Goal: Check status: Check status

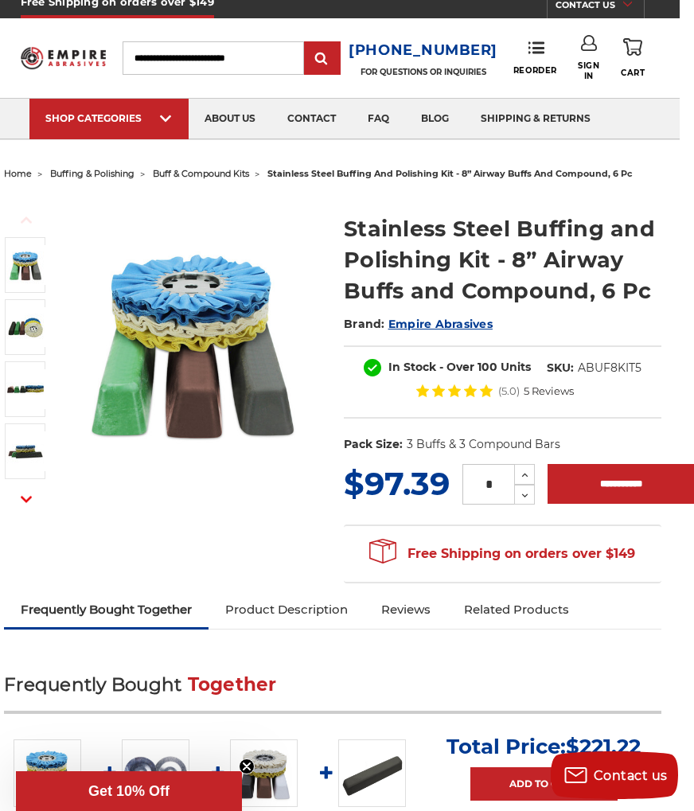
scroll to position [0, 14]
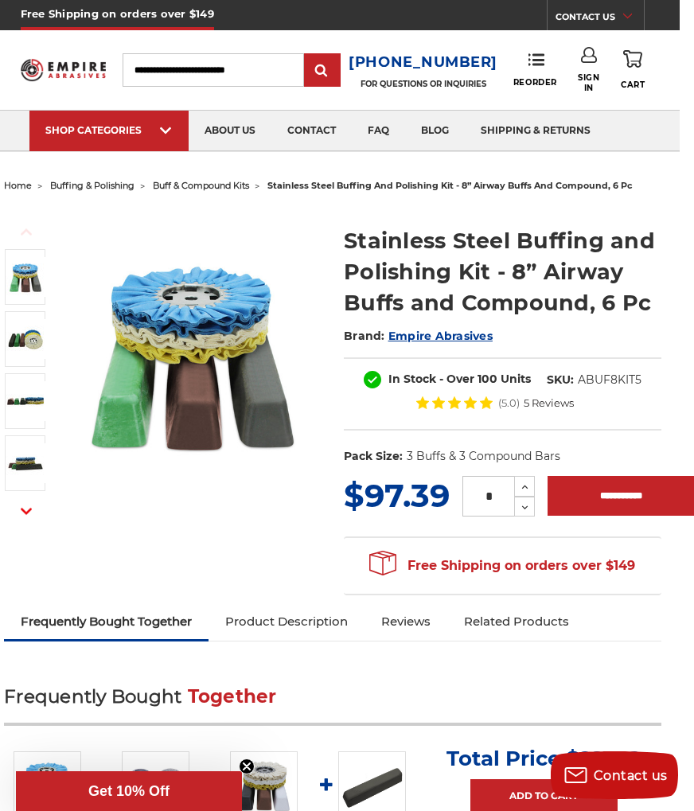
click at [595, 73] on span "Sign In" at bounding box center [588, 82] width 21 height 21
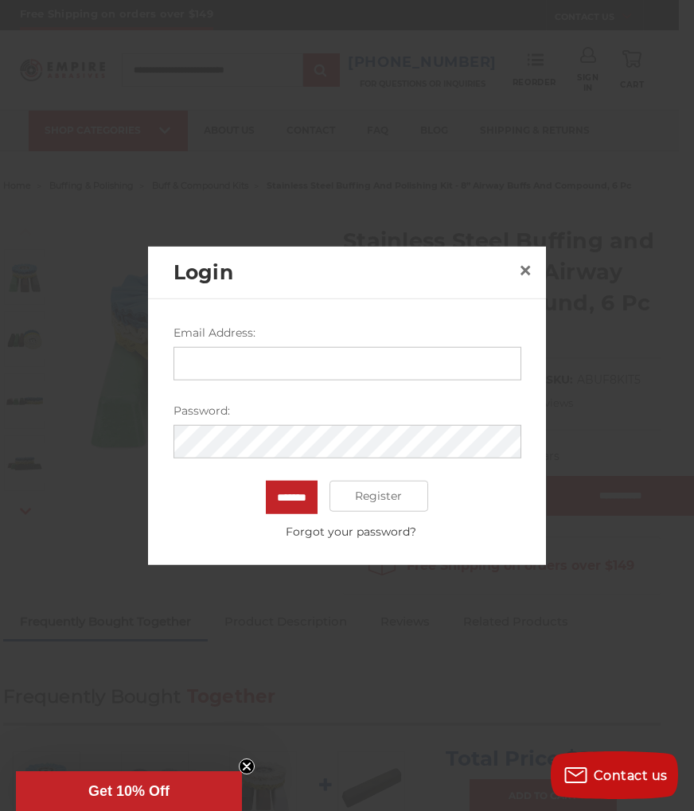
click at [447, 361] on input "Email Address:" at bounding box center [348, 362] width 348 height 33
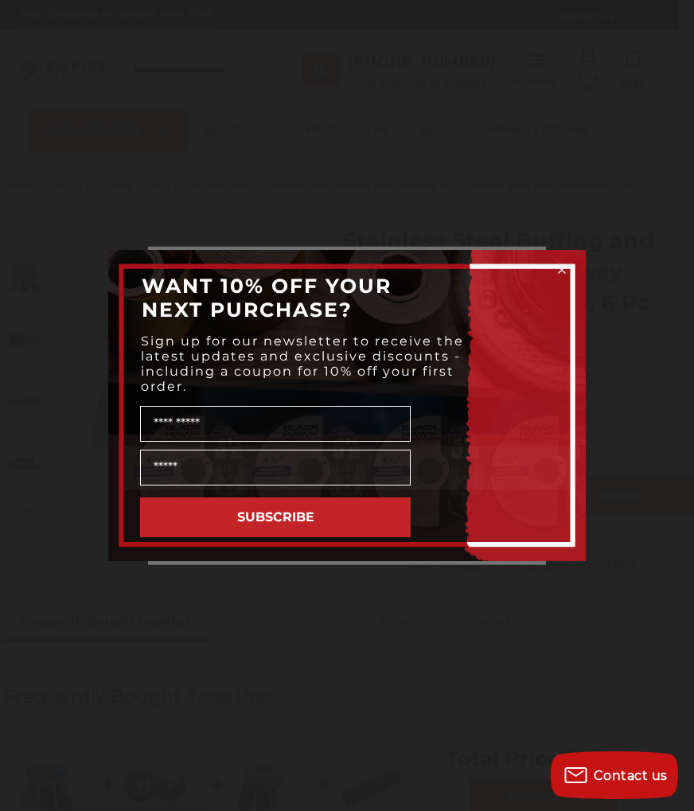
scroll to position [0, 14]
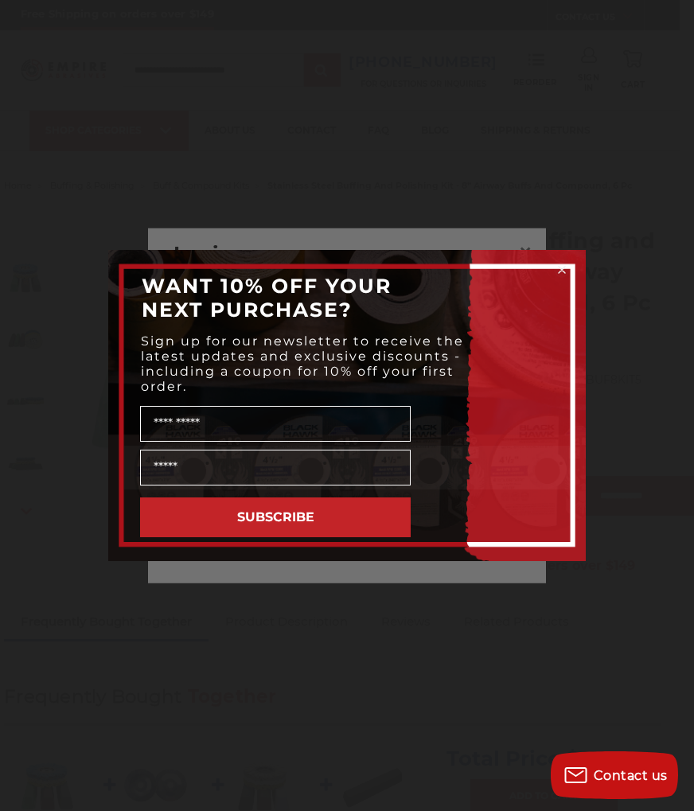
click at [566, 263] on circle "Close dialog" at bounding box center [562, 270] width 15 height 15
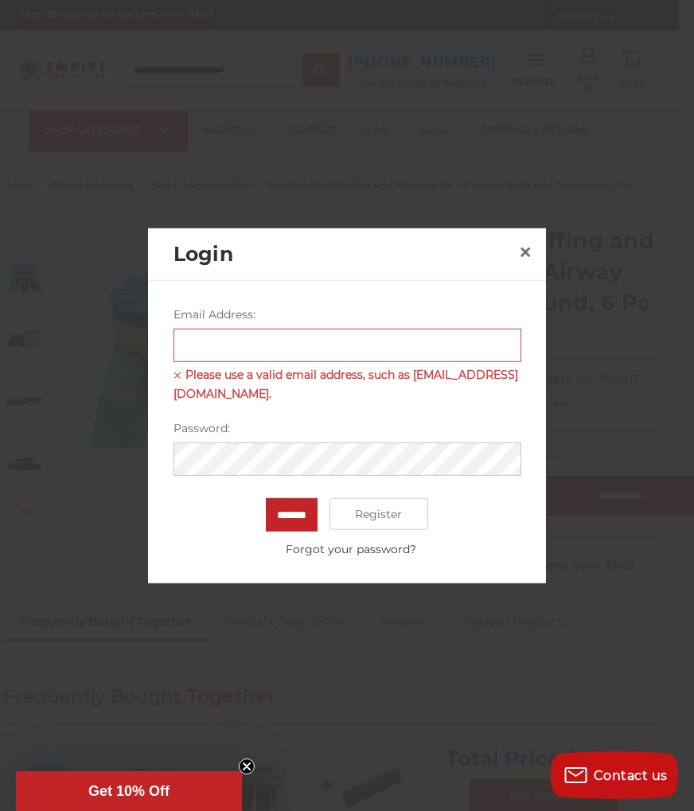
click at [404, 322] on label "Email Address:" at bounding box center [348, 314] width 348 height 17
click at [404, 328] on input "Email Address:" at bounding box center [348, 344] width 348 height 33
type input "**********"
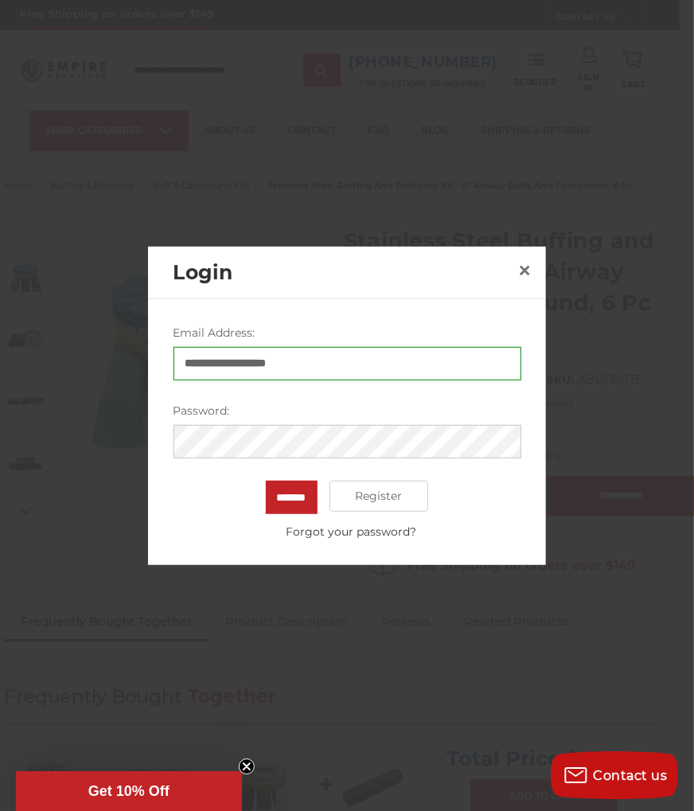
scroll to position [0, 15]
click at [291, 496] on input "*******" at bounding box center [292, 496] width 52 height 33
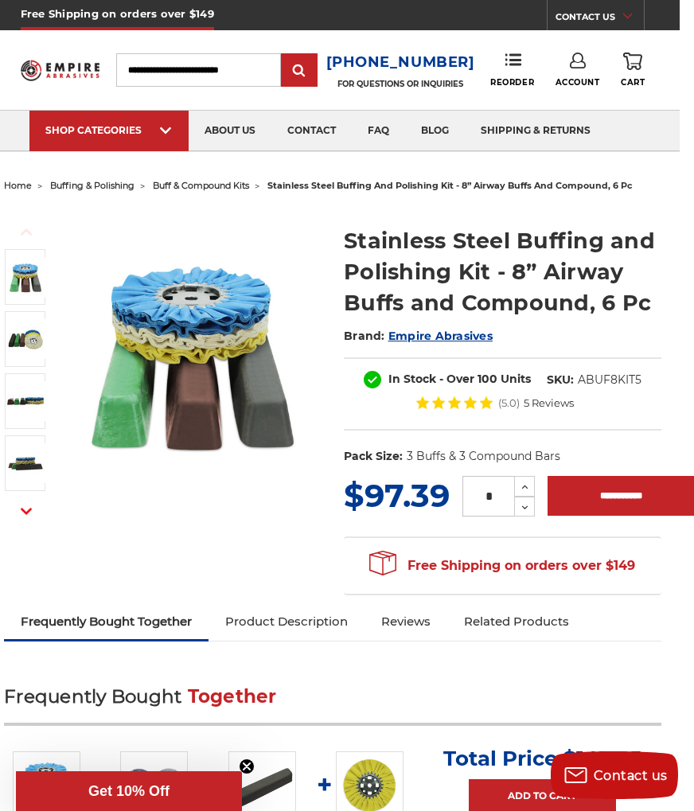
click at [576, 67] on icon at bounding box center [578, 61] width 16 height 16
click at [592, 100] on link "Account" at bounding box center [578, 103] width 114 height 30
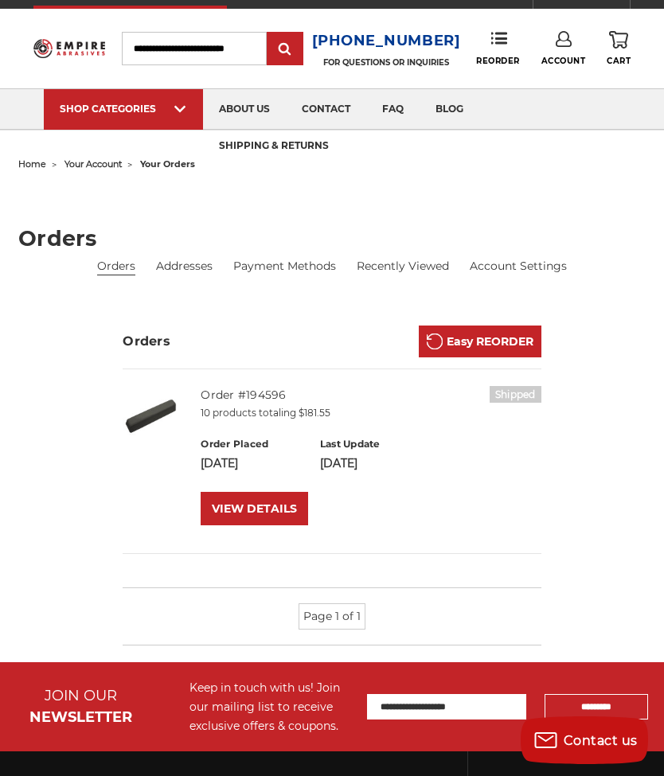
scroll to position [20, 0]
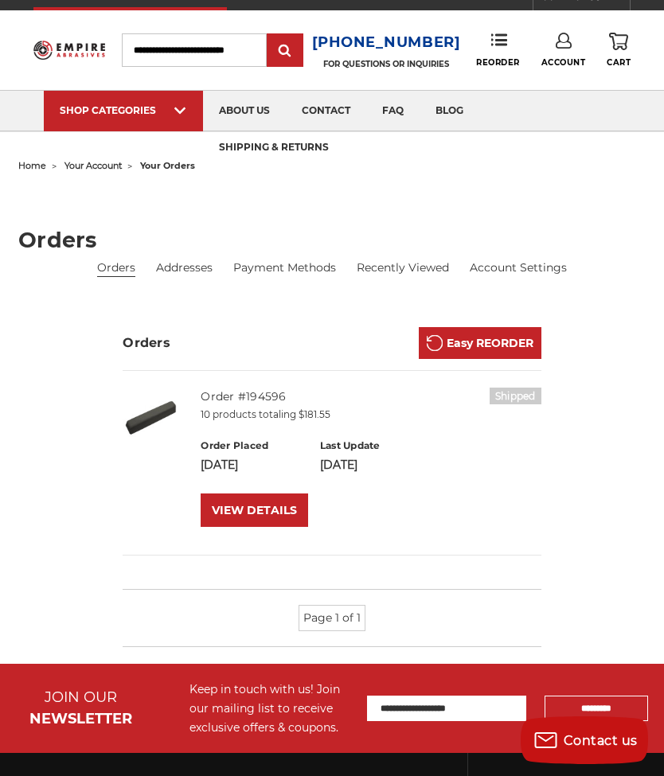
click at [276, 509] on link "VIEW DETAILS" at bounding box center [254, 510] width 107 height 33
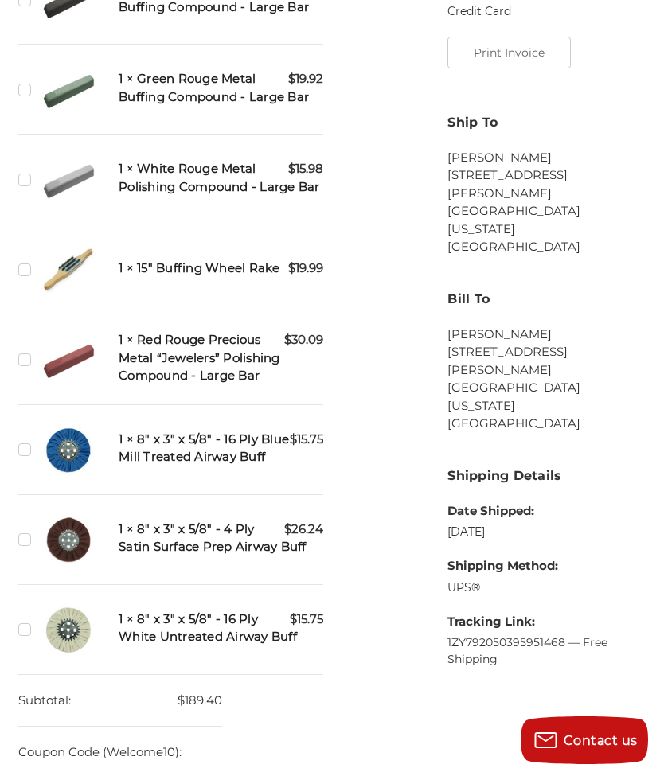
scroll to position [681, 0]
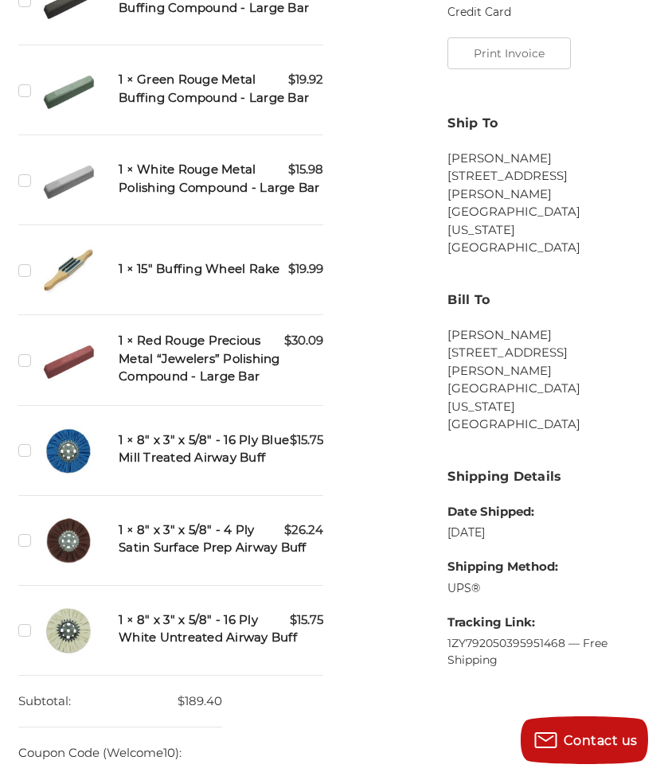
click at [250, 455] on h5 "1 × 8" x 3" x 5/8" - 16 Ply Blue Mill Treated Airway Buff" at bounding box center [221, 450] width 205 height 36
click at [271, 462] on h5 "1 × 8" x 3" x 5/8" - 16 Ply Blue Mill Treated Airway Buff" at bounding box center [221, 450] width 205 height 36
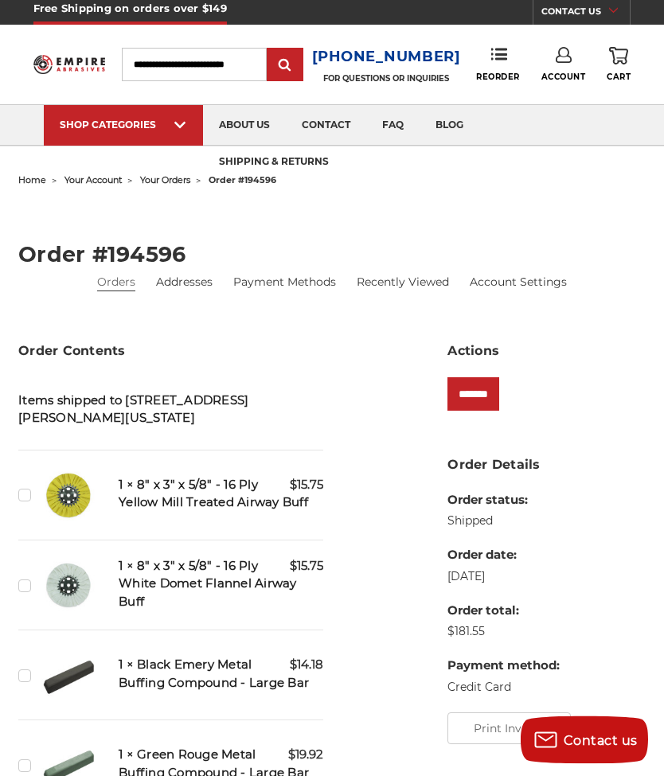
scroll to position [0, 0]
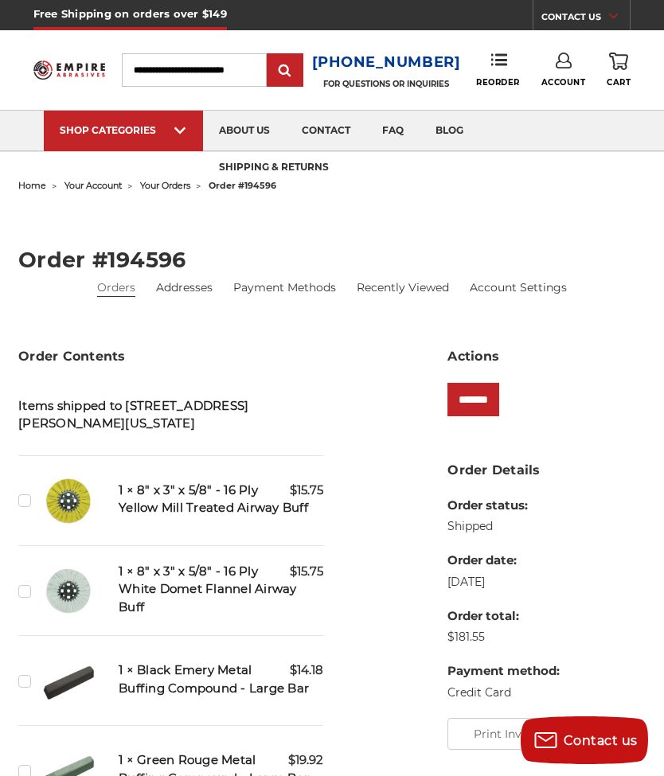
click at [396, 124] on link "faq" at bounding box center [392, 131] width 53 height 41
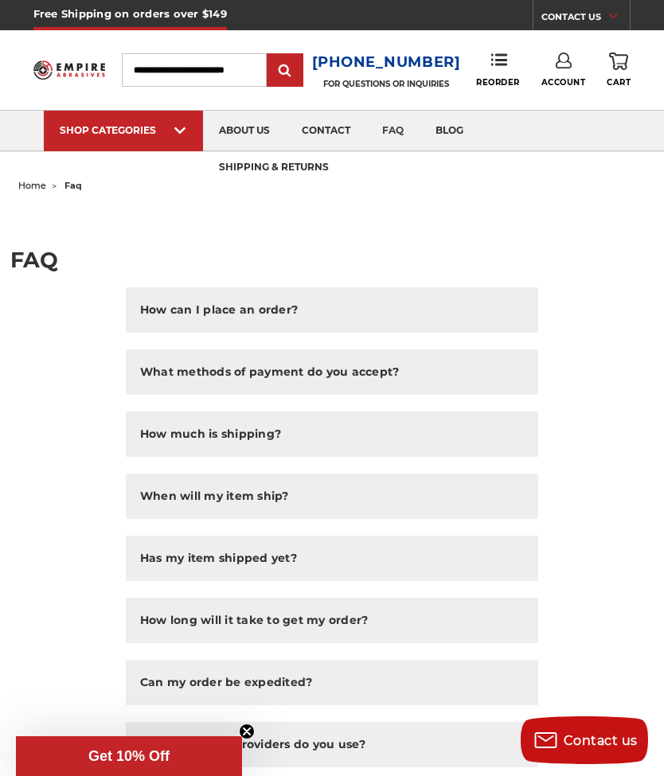
click at [461, 150] on img at bounding box center [450, 150] width 84 height 0
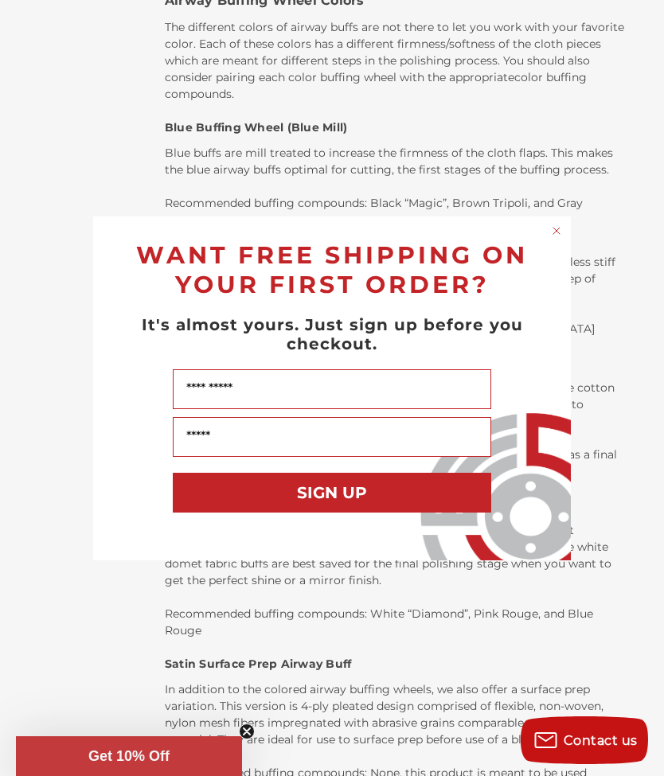
scroll to position [2533, 0]
click at [562, 238] on circle "Close dialog" at bounding box center [556, 230] width 15 height 15
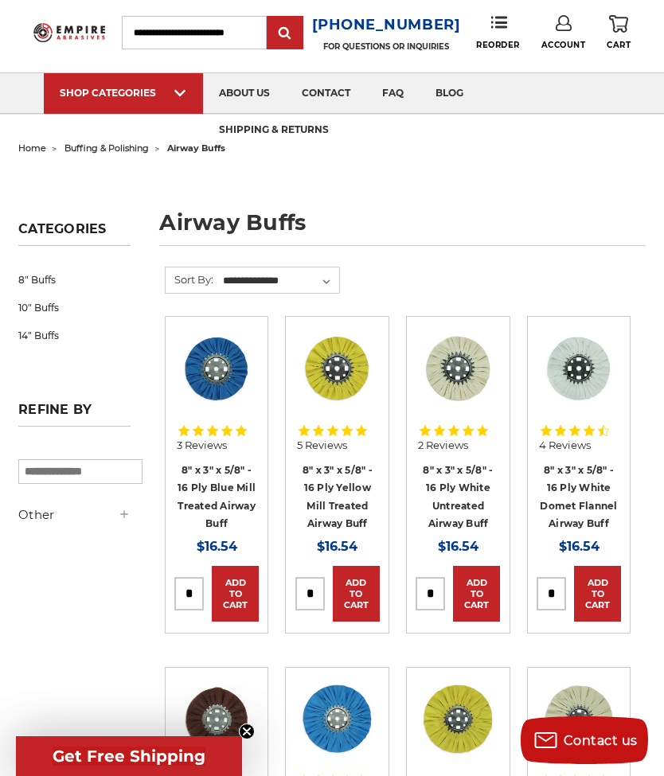
scroll to position [38, 0]
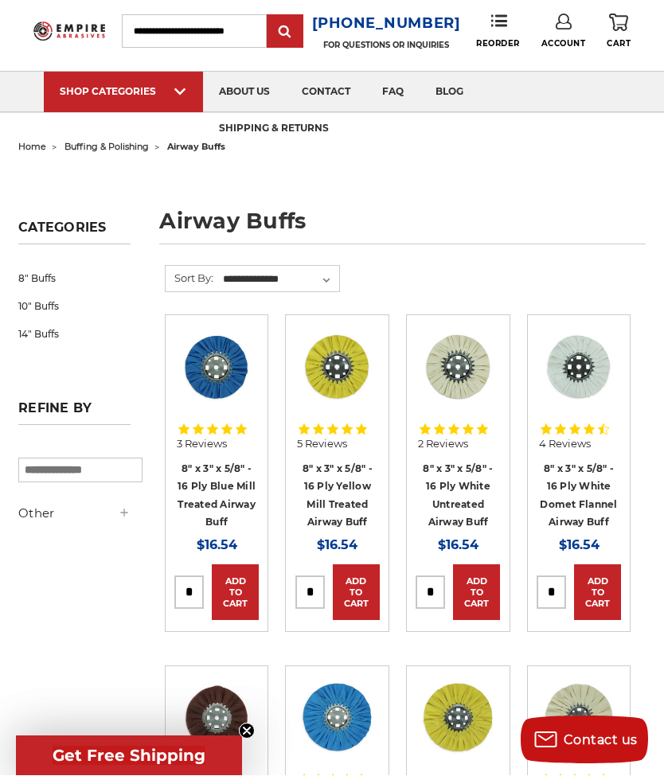
click at [215, 488] on link "8" x 3" x 5/8" - 16 Ply Blue Mill Treated Airway Buff" at bounding box center [217, 496] width 78 height 66
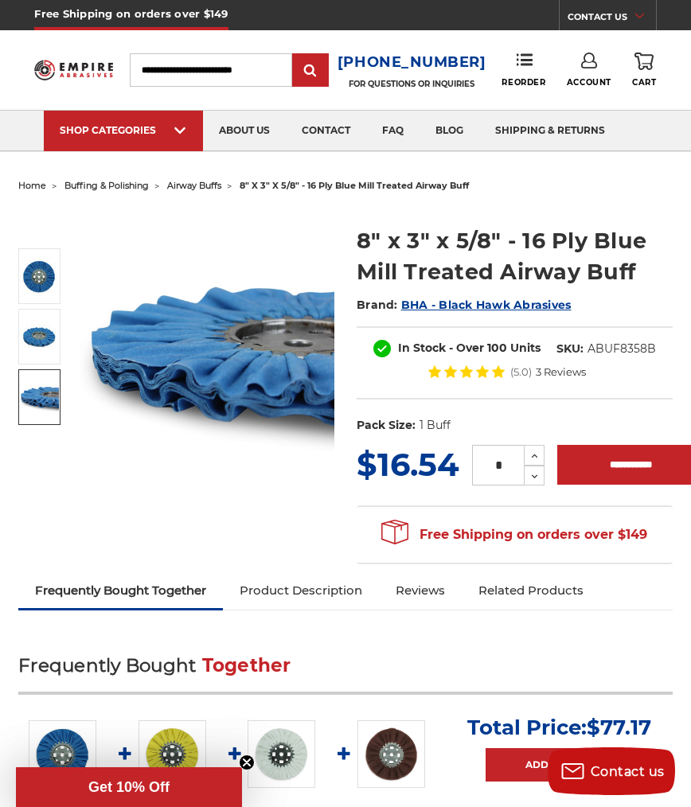
click at [33, 412] on img at bounding box center [39, 397] width 40 height 40
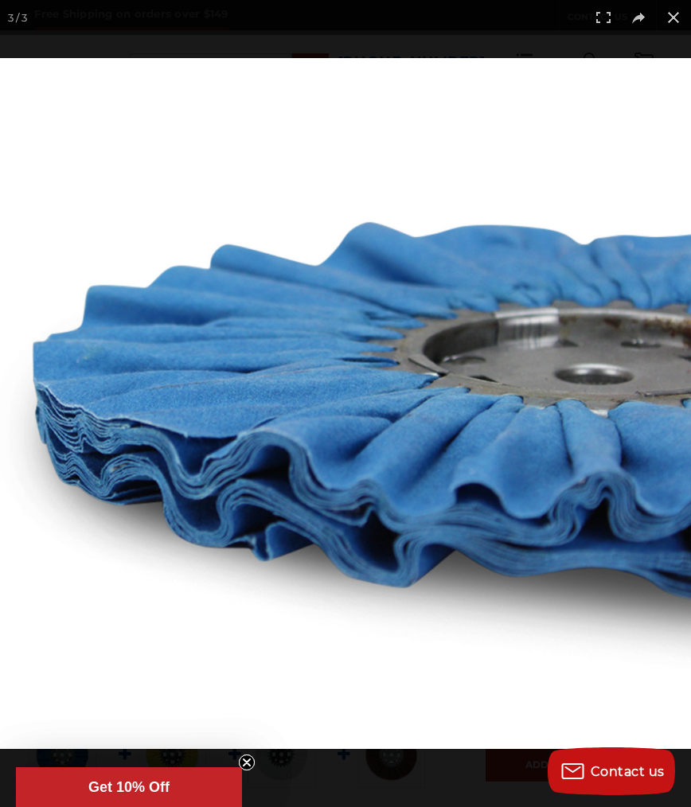
click at [663, 14] on button at bounding box center [673, 17] width 35 height 35
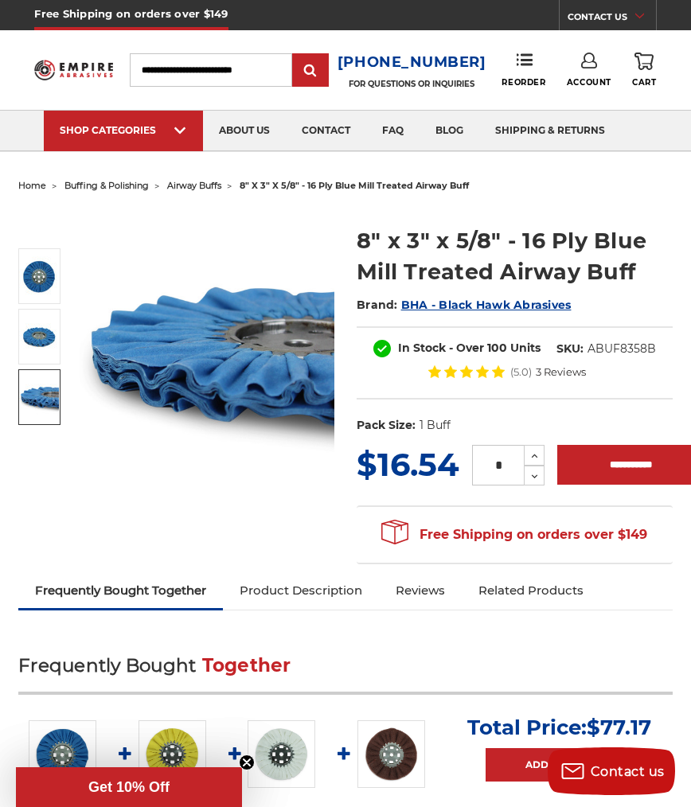
click at [395, 127] on link "faq" at bounding box center [392, 131] width 53 height 41
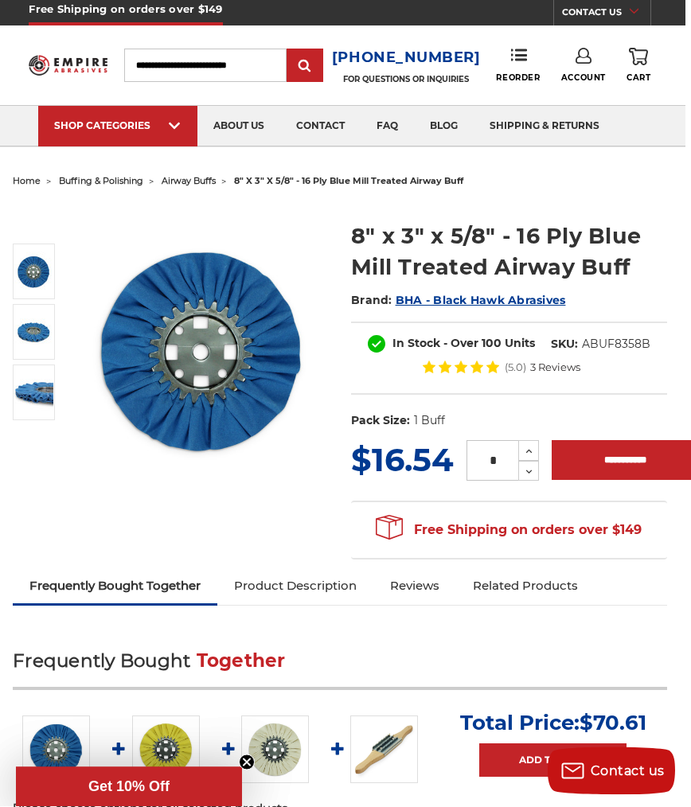
click at [483, 303] on span "BHA - Black Hawk Abrasives" at bounding box center [481, 301] width 170 height 14
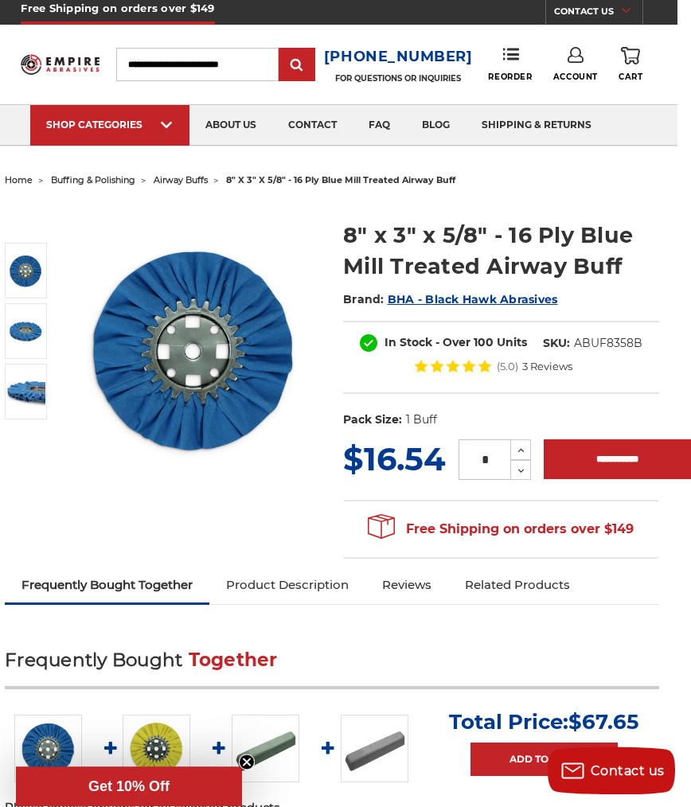
click at [615, 233] on h1 "8" x 3" x 5/8" - 16 Ply Blue Mill Treated Airway Buff" at bounding box center [501, 252] width 316 height 62
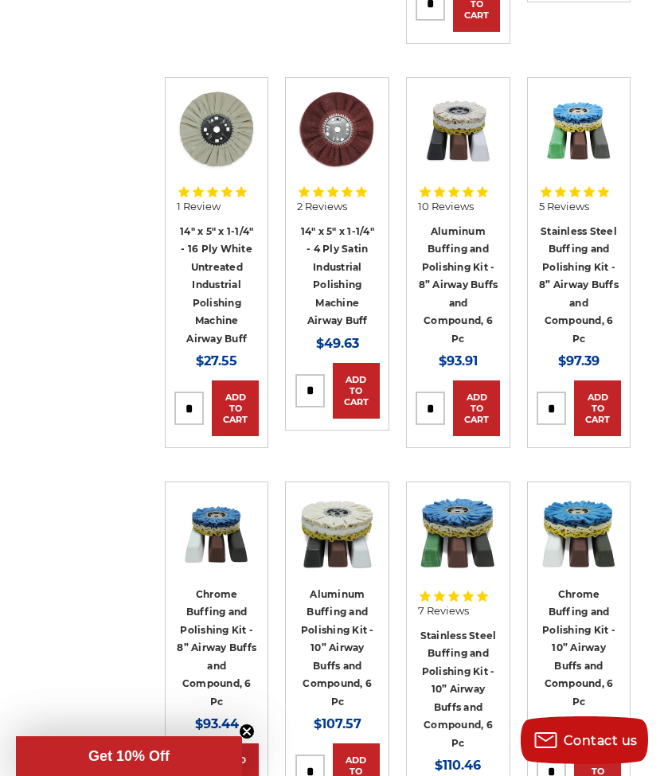
scroll to position [1382, 0]
